Goal: Task Accomplishment & Management: Use online tool/utility

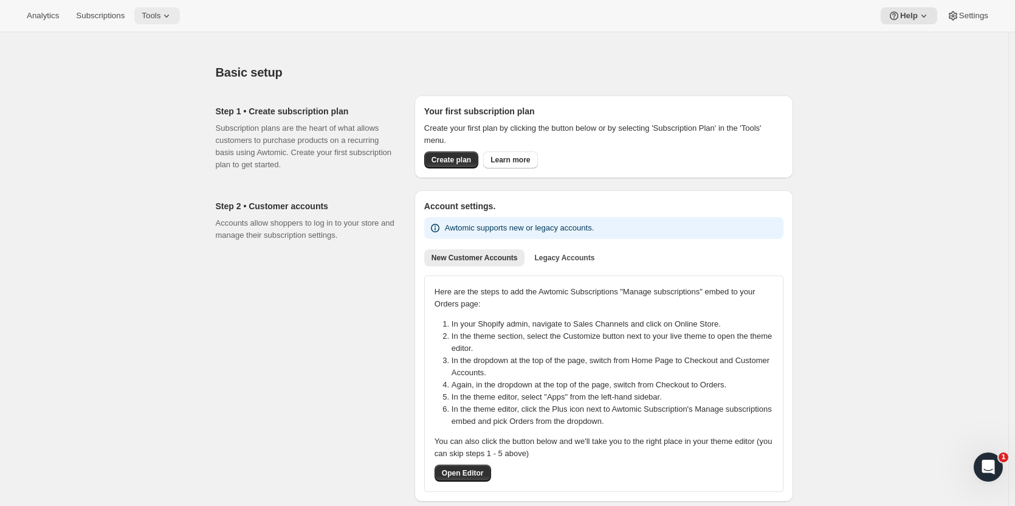
click at [164, 17] on icon at bounding box center [166, 16] width 5 height 3
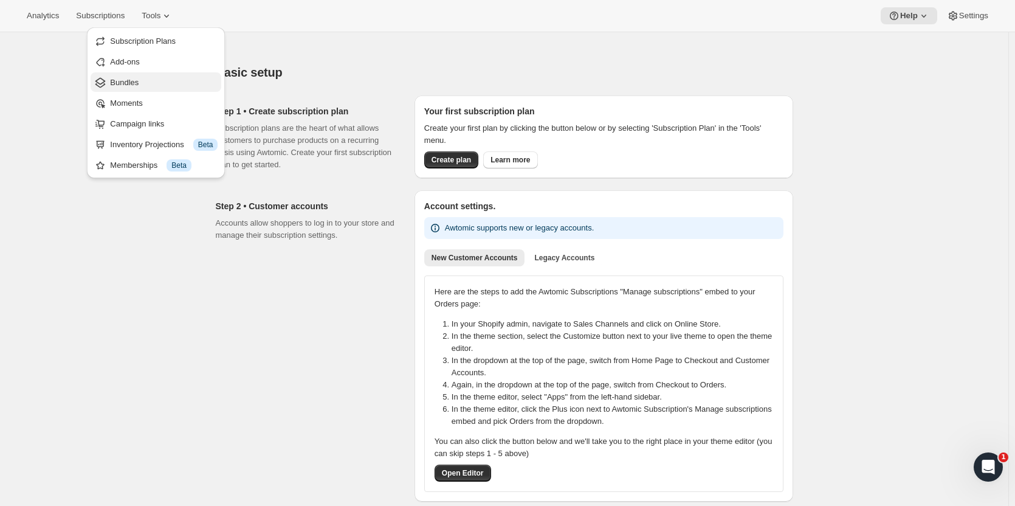
click at [128, 80] on span "Bundles" at bounding box center [124, 82] width 29 height 9
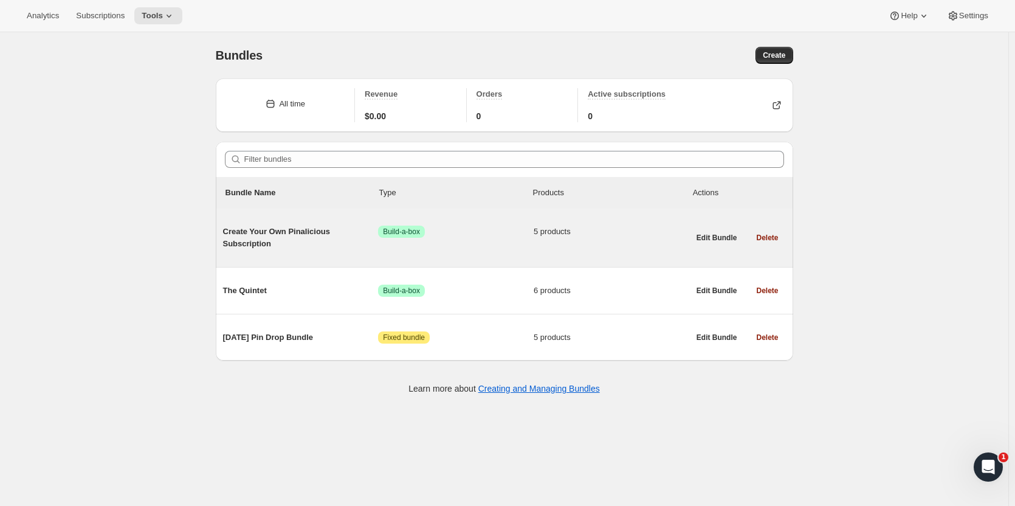
click at [338, 230] on span "Create Your Own Pinalicious Subscription" at bounding box center [301, 237] width 156 height 24
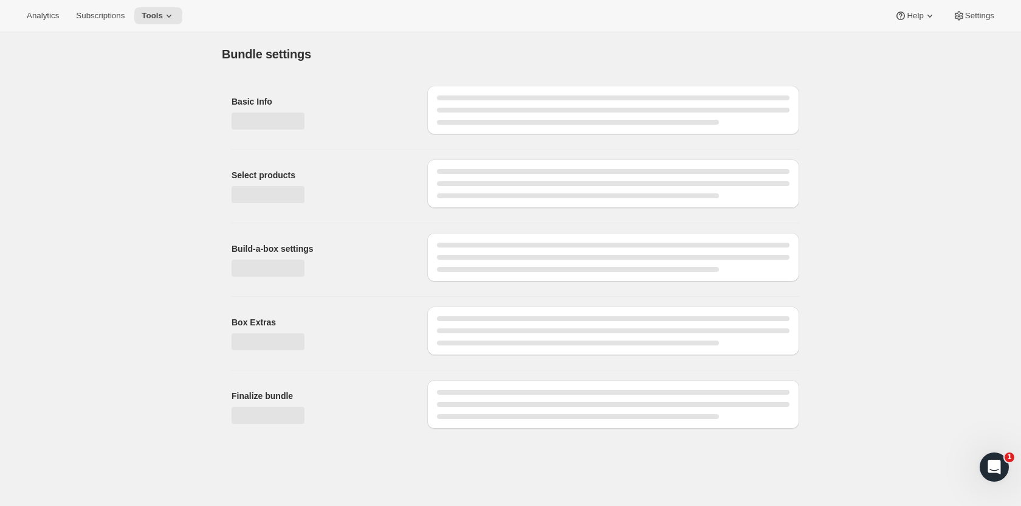
type input "Create Your Own Pinalicious Subscription"
radio input "true"
